Goal: Obtain resource: Download file/media

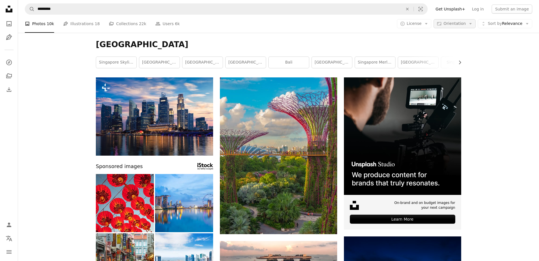
click at [469, 24] on icon "Arrow down" at bounding box center [470, 23] width 5 height 5
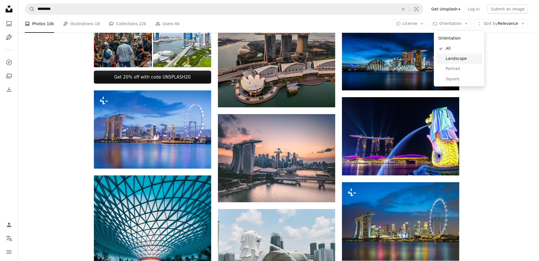
click at [468, 58] on span "Landscape" at bounding box center [463, 59] width 34 height 6
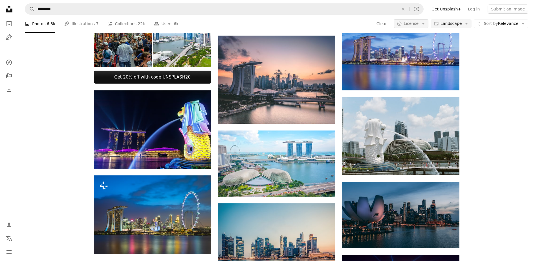
click at [426, 25] on button "A copyright icon © License Arrow down" at bounding box center [411, 23] width 35 height 9
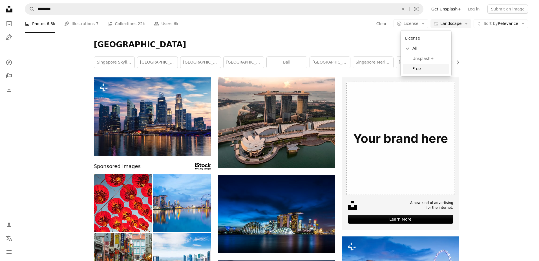
click at [428, 67] on span "Free" at bounding box center [430, 69] width 34 height 6
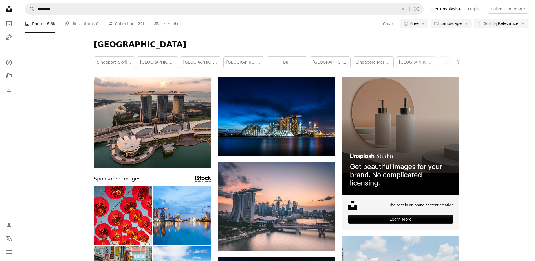
click at [511, 27] on button "Unfold Sort by Relevance Arrow down" at bounding box center [501, 23] width 54 height 9
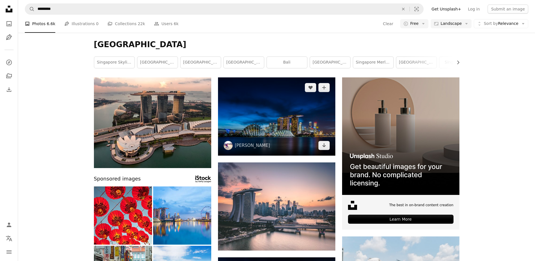
click at [272, 119] on img at bounding box center [276, 116] width 117 height 78
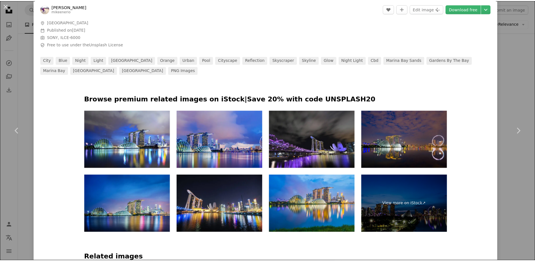
scroll to position [263, 0]
